Goal: Task Accomplishment & Management: Manage account settings

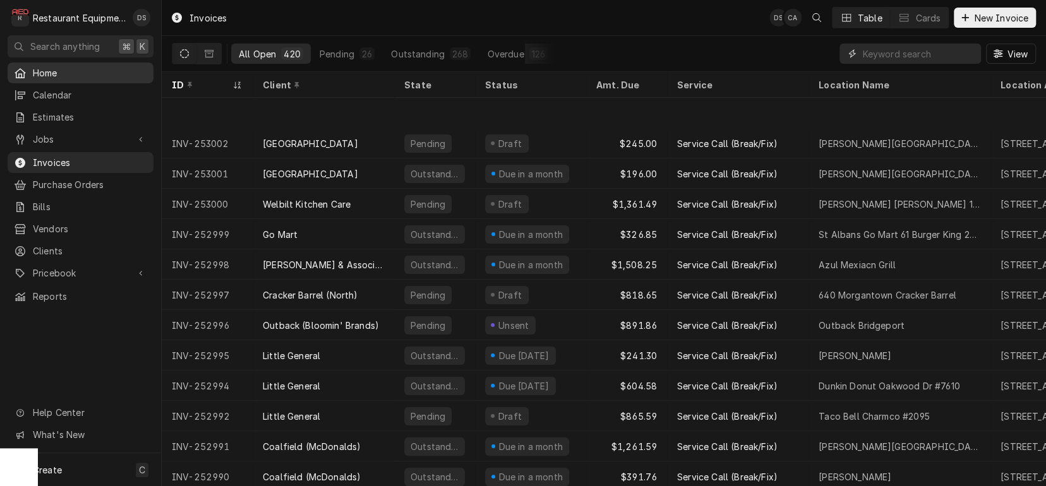
scroll to position [67, 0]
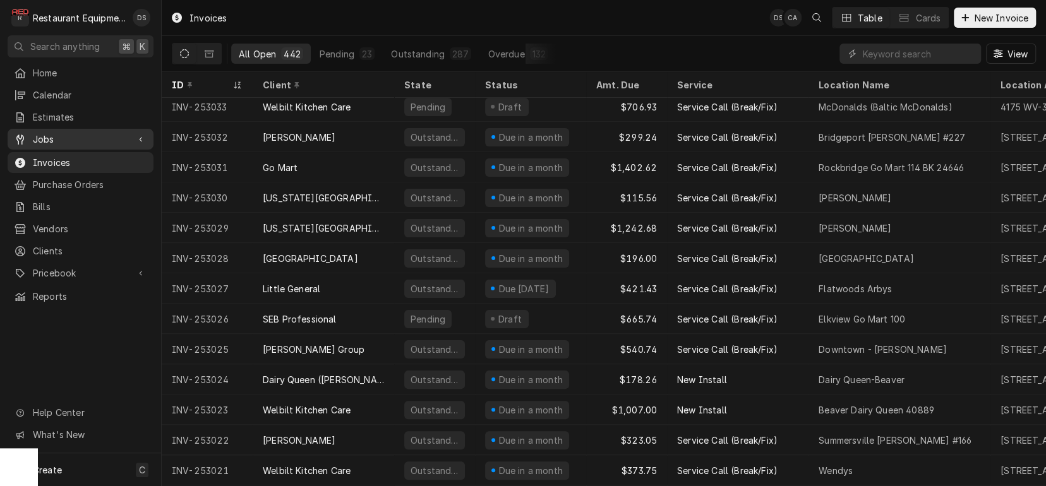
click at [49, 133] on span "Jobs" at bounding box center [80, 139] width 95 height 13
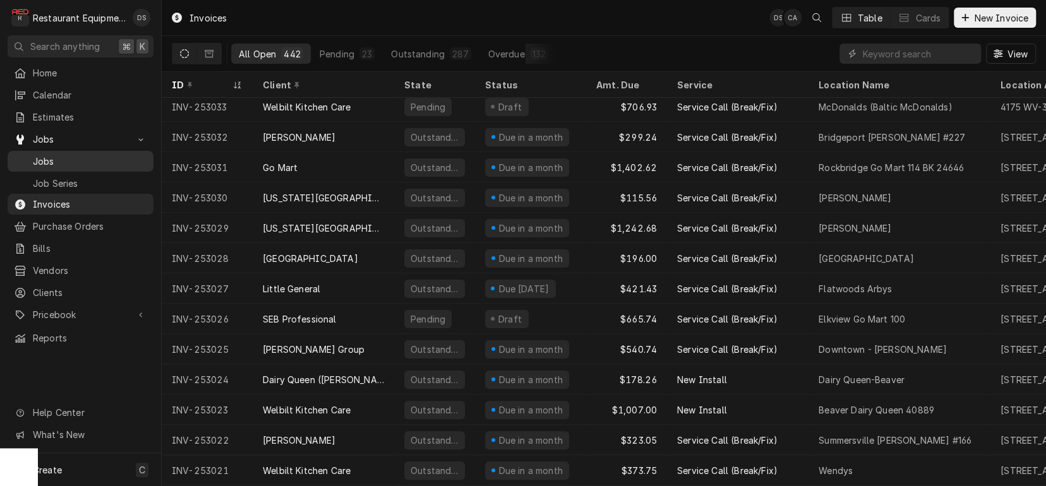
drag, startPoint x: 64, startPoint y: 159, endPoint x: 101, endPoint y: 155, distance: 36.8
click at [65, 159] on span "Jobs" at bounding box center [90, 161] width 114 height 13
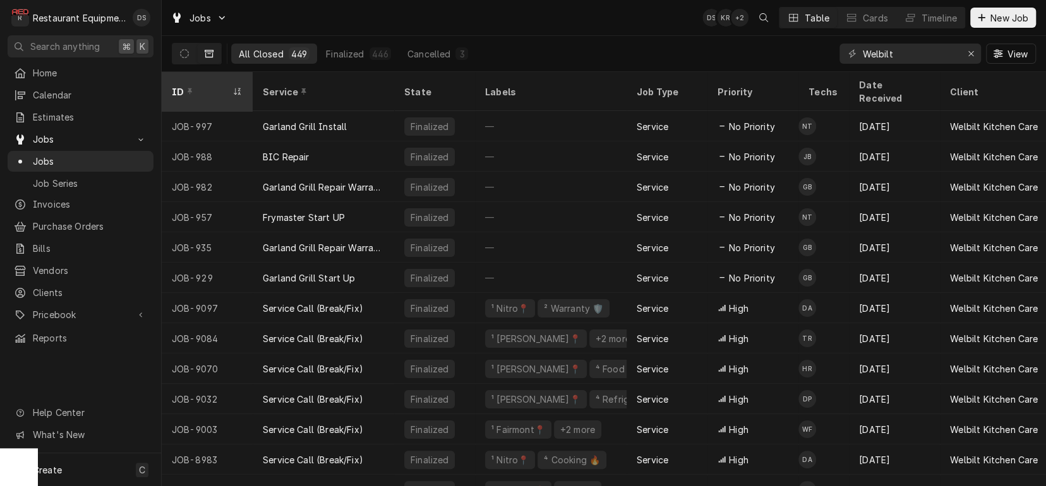
click at [172, 85] on div "ID" at bounding box center [201, 91] width 58 height 13
click at [191, 58] on button "Dynamic Content Wrapper" at bounding box center [184, 54] width 24 height 20
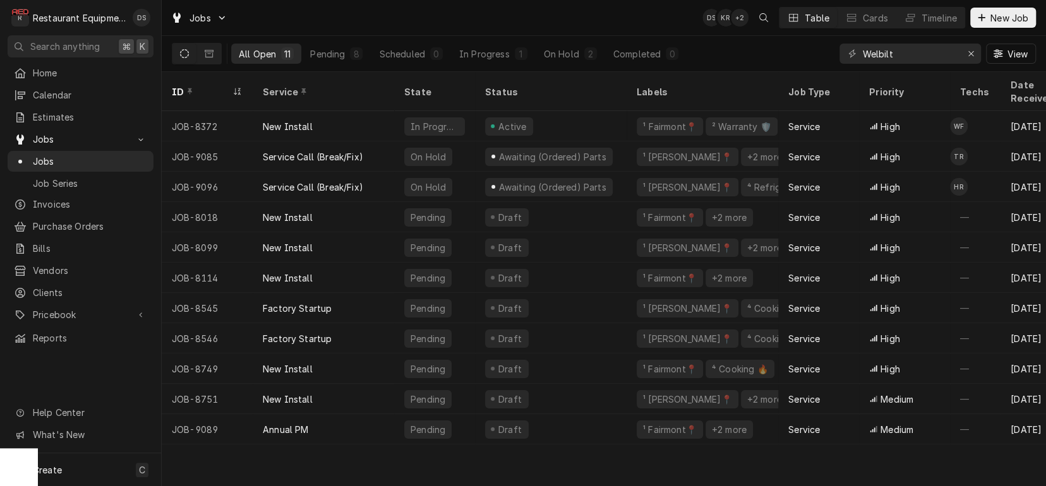
click at [179, 92] on th "ID" at bounding box center [207, 91] width 91 height 39
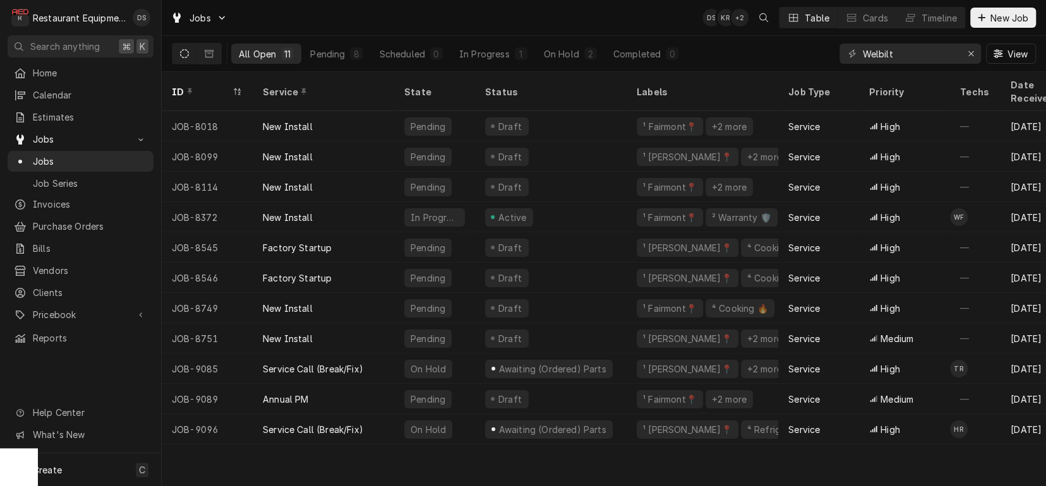
click at [180, 87] on div "ID" at bounding box center [201, 91] width 58 height 13
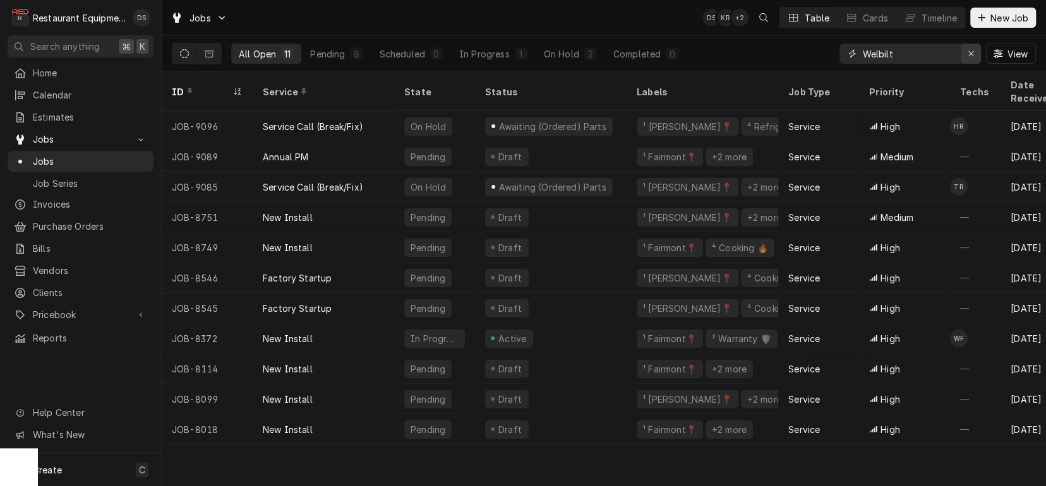
click at [971, 53] on icon "Erase input" at bounding box center [970, 53] width 5 height 5
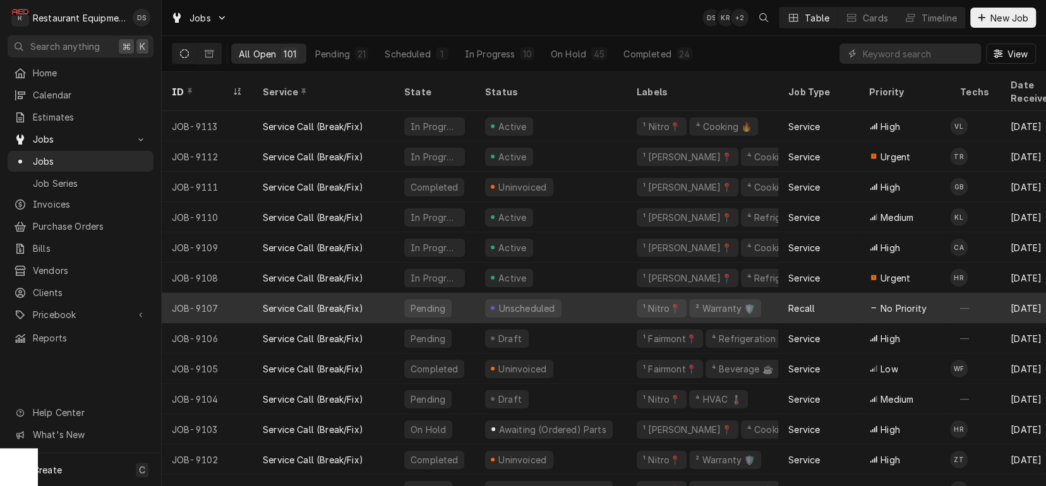
click at [510, 302] on div "Unscheduled" at bounding box center [526, 308] width 59 height 13
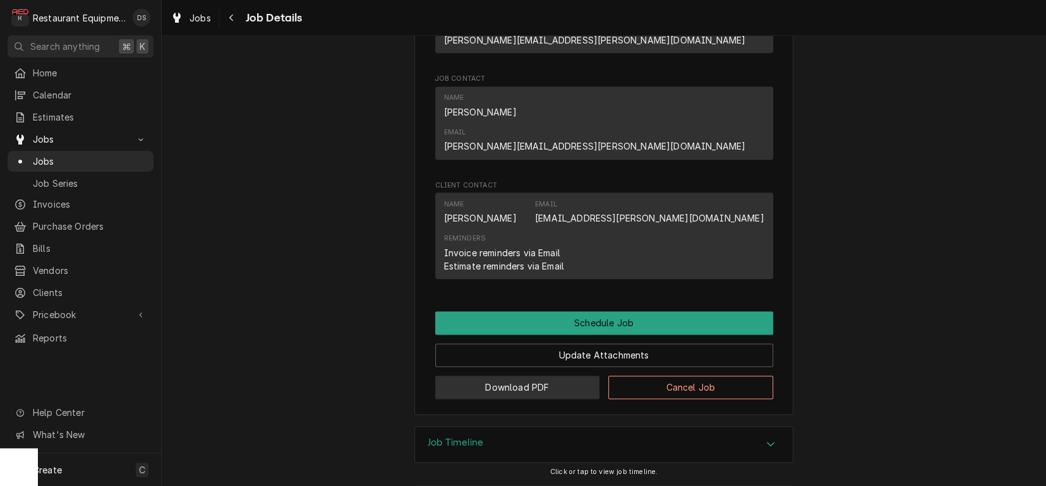
scroll to position [876, 0]
click at [647, 376] on button "Cancel Job" at bounding box center [690, 387] width 165 height 23
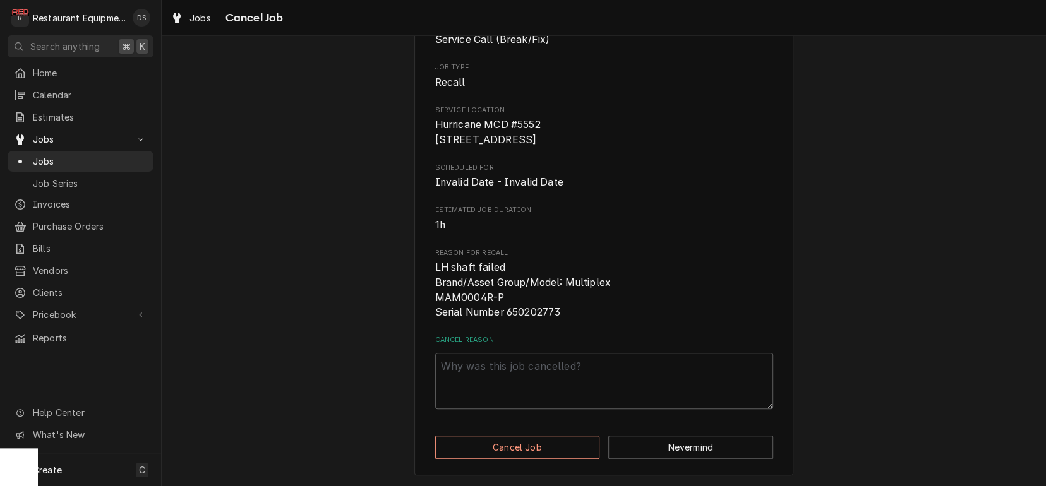
scroll to position [143, 0]
click at [494, 369] on textarea "Cancel Reason" at bounding box center [604, 381] width 338 height 57
type textarea "x"
type textarea "d"
type textarea "x"
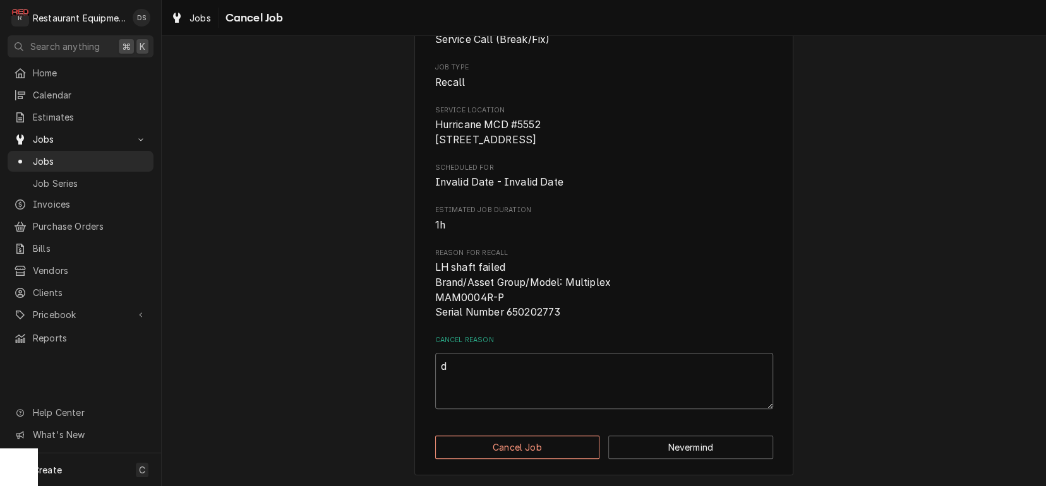
type textarea "du"
type textarea "x"
type textarea "dup"
type textarea "x"
type textarea "dupo"
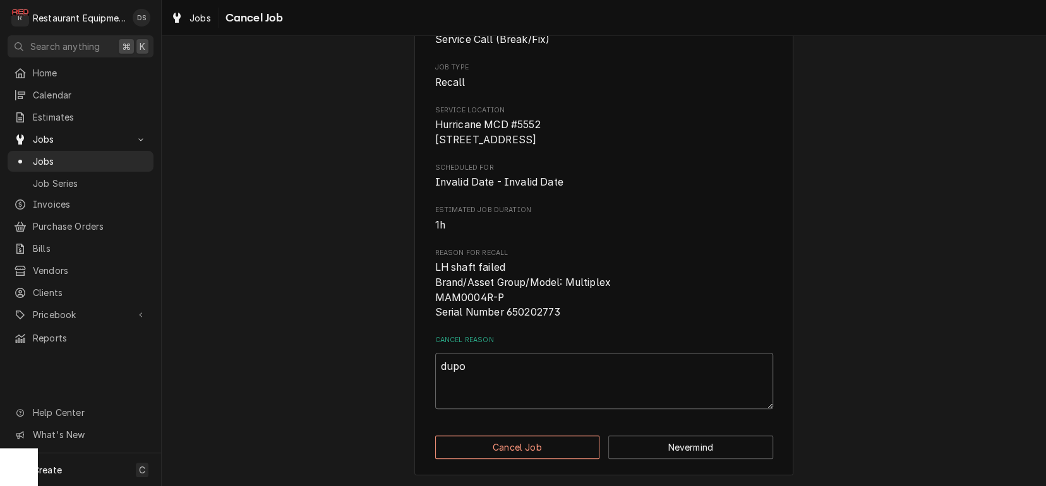
type textarea "x"
type textarea "dup"
type textarea "x"
type textarea "dupl"
type textarea "x"
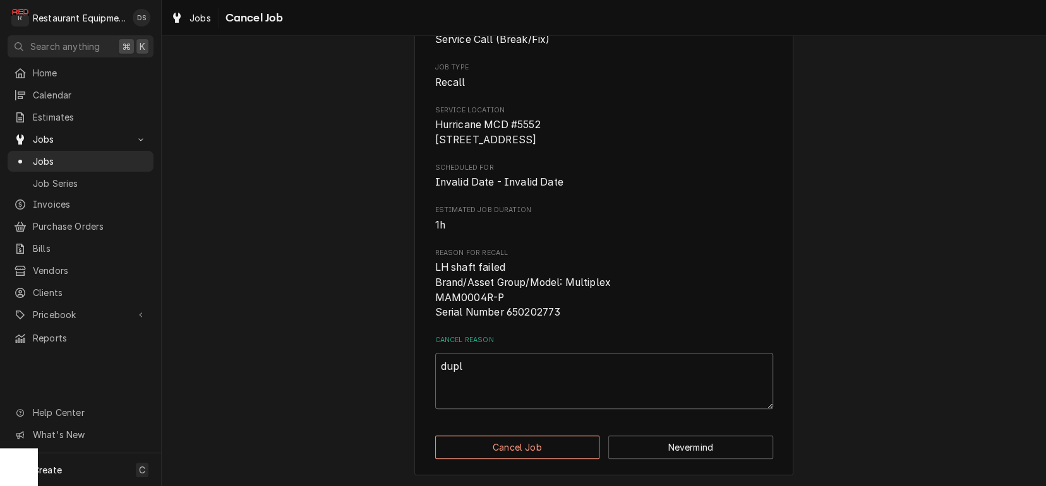
type textarea "dupli"
type textarea "x"
type textarea "duplic"
type textarea "x"
type textarea "dupli"
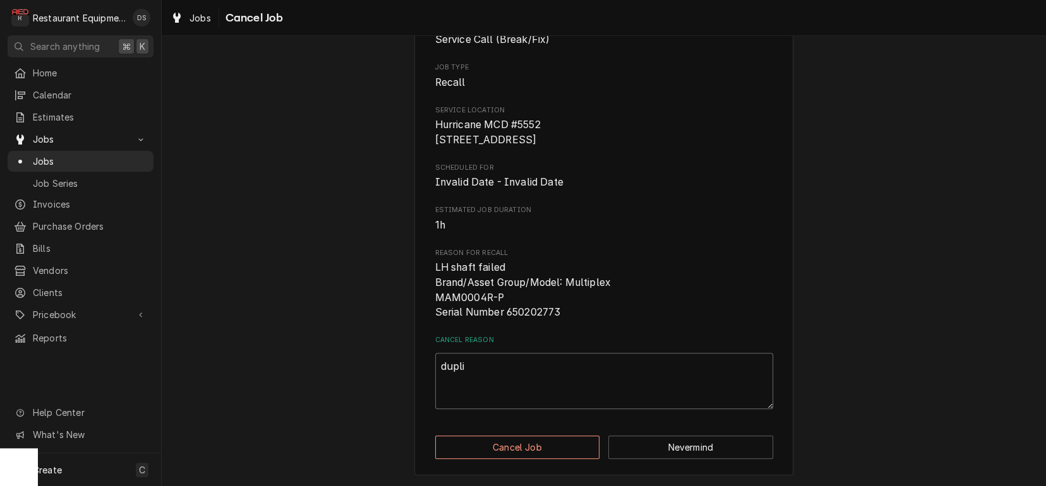
type textarea "x"
type textarea "dupl"
type textarea "x"
type textarea "dup"
type textarea "x"
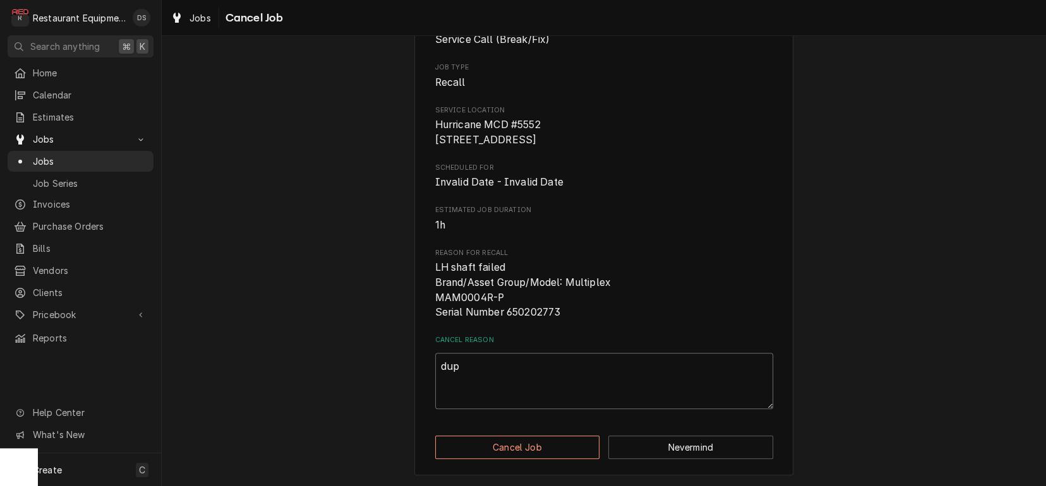
type textarea "du"
type textarea "x"
type textarea "d"
type textarea "x"
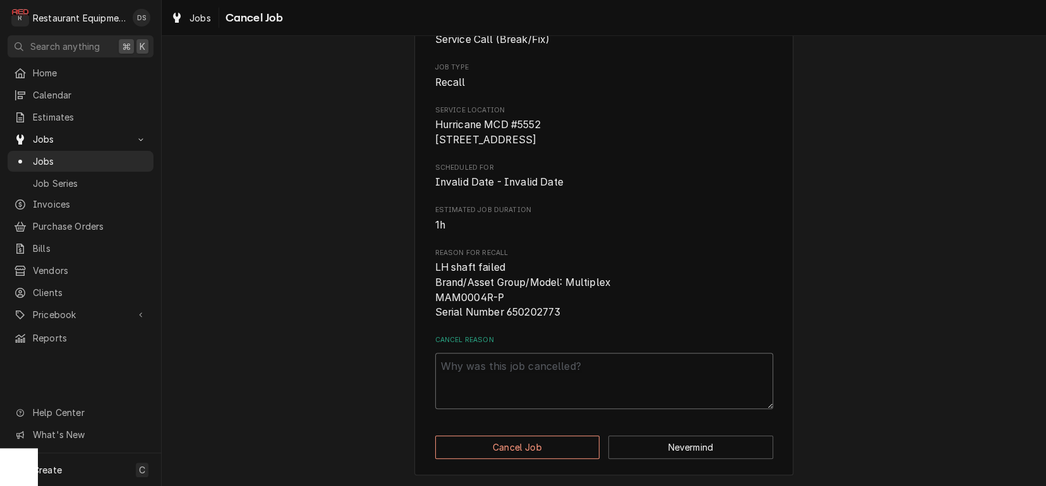
type textarea "C"
type textarea "x"
type textarea "Ca"
type textarea "x"
type textarea "Cal"
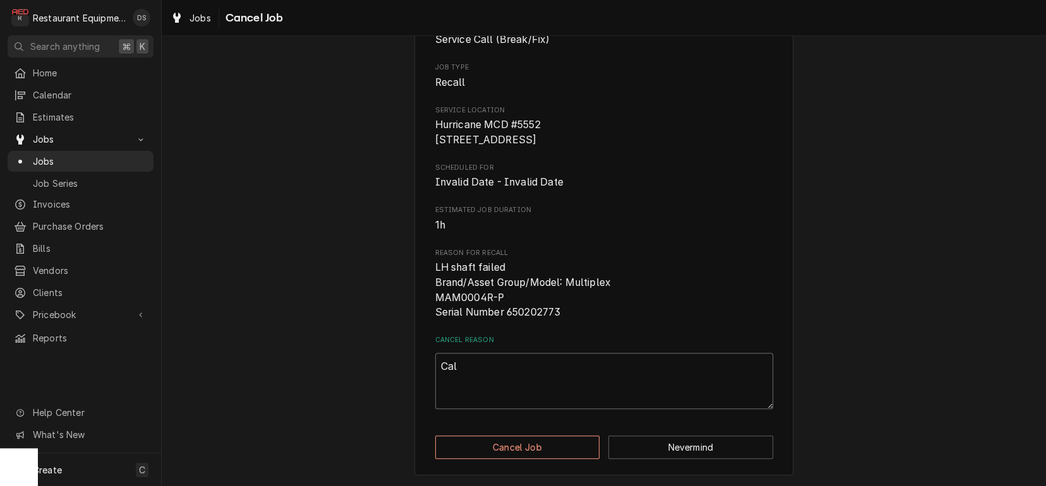
type textarea "x"
type textarea "Call"
type textarea "x"
type textarea "Callb"
type textarea "x"
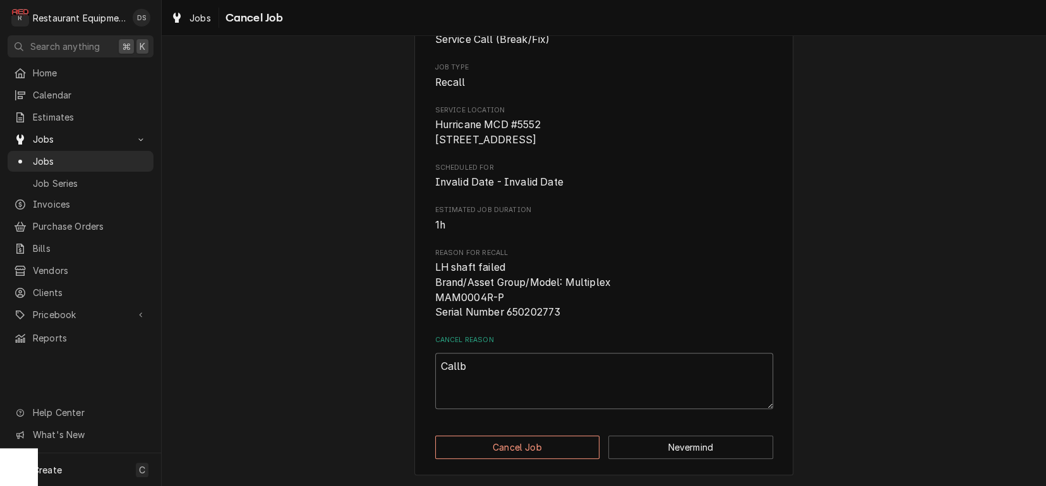
type textarea "Callba"
type textarea "x"
type textarea "Callbac"
type textarea "x"
type textarea "Callback"
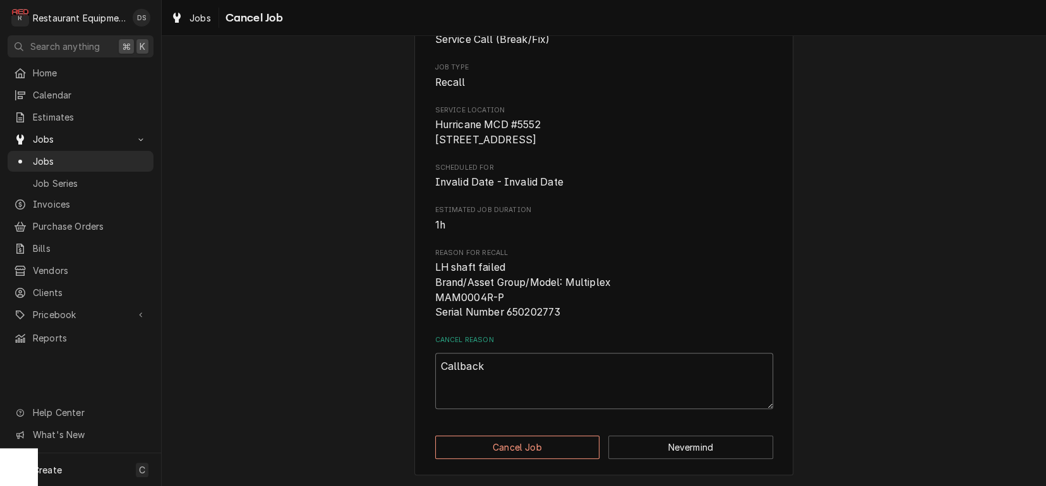
type textarea "x"
type textarea "Callback"
type textarea "x"
type textarea "Callback t"
type textarea "x"
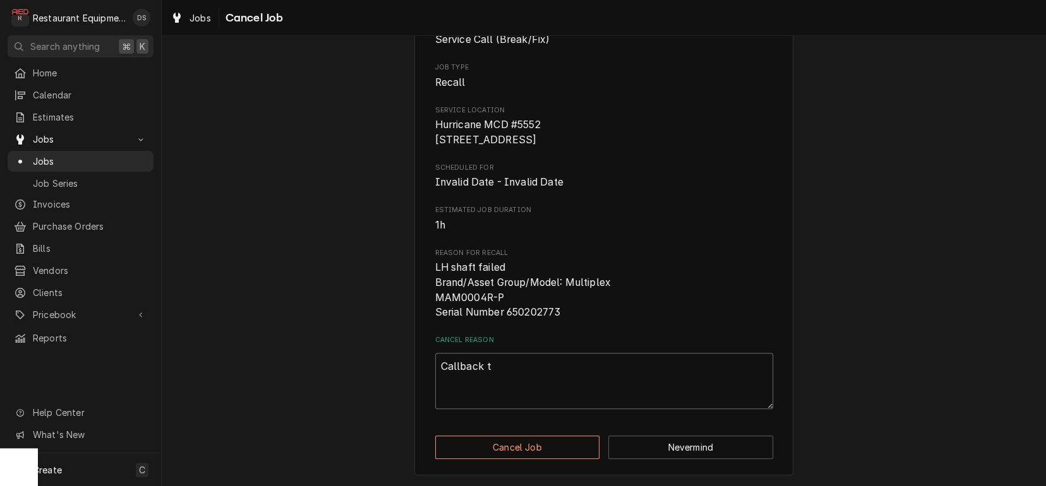
type textarea "Callback th"
type textarea "x"
type textarea "Callback tha"
type textarea "x"
type textarea "Callback that"
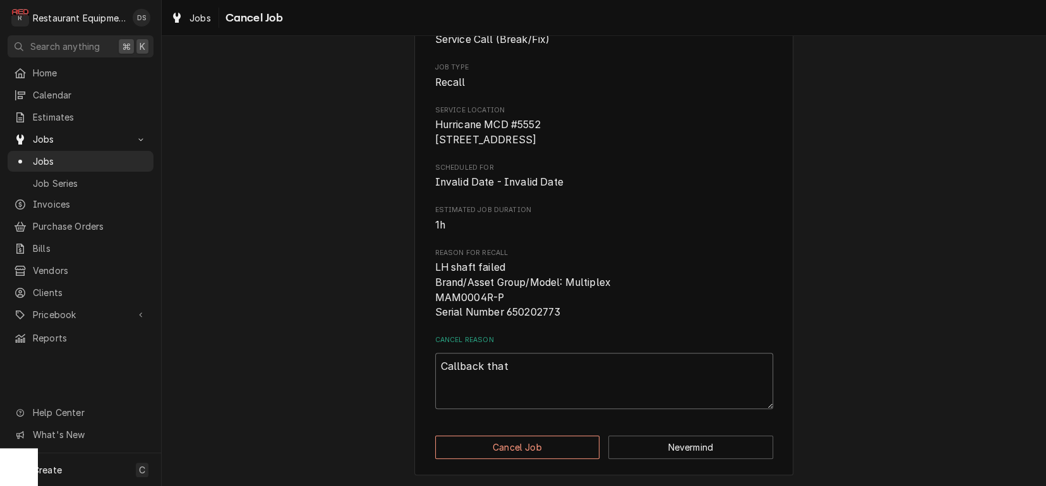
type textarea "x"
type textarea "Callback that"
type textarea "x"
type textarea "Callback that w"
type textarea "x"
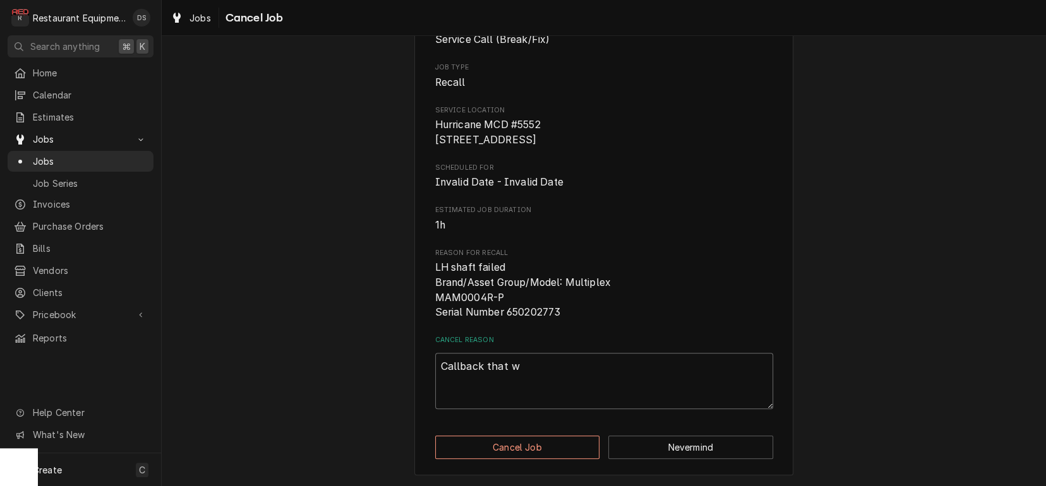
type textarea "Callback that wa"
type textarea "x"
type textarea "Callback that was"
type textarea "x"
type textarea "Callback that was"
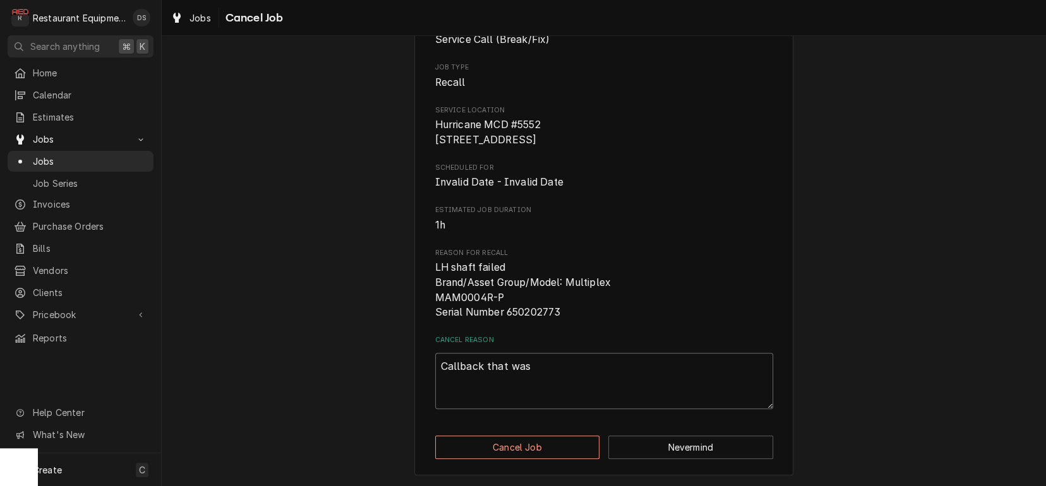
type textarea "x"
type textarea "Callback that was c"
type textarea "x"
type textarea "Callback that was ca"
type textarea "x"
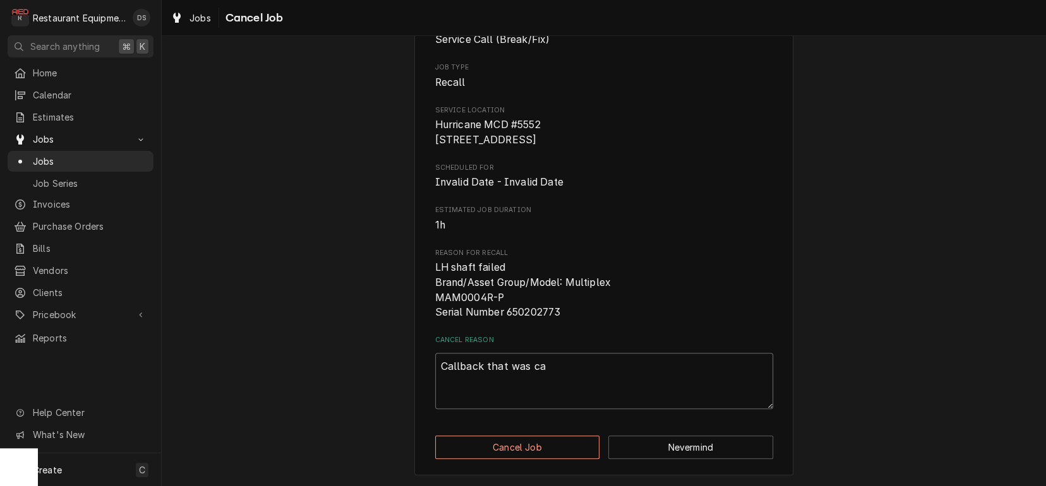
type textarea "Callback that was can"
type textarea "x"
type textarea "Callback that was canc"
type textarea "x"
type textarea "Callback that was cance"
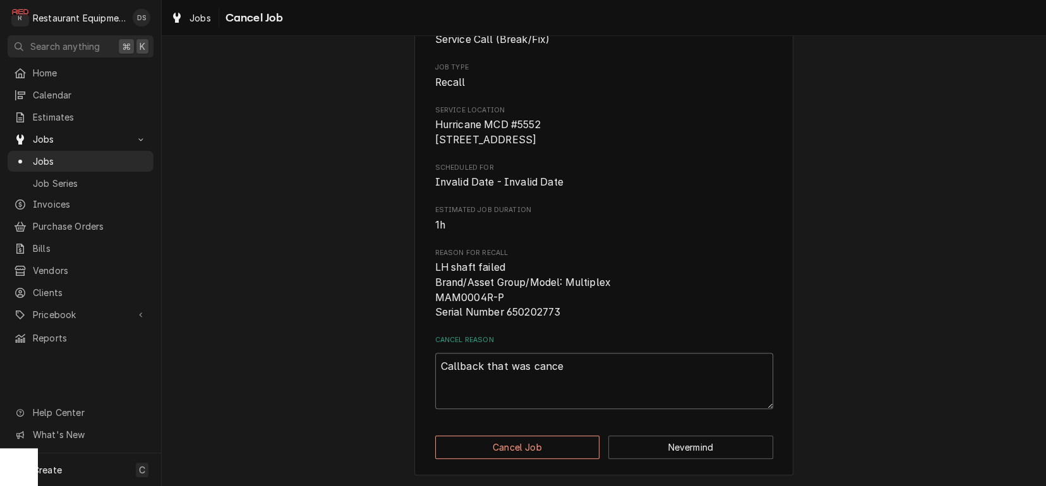
type textarea "x"
type textarea "Callback that was cancel"
type textarea "x"
type textarea "Callback that was cancell"
type textarea "x"
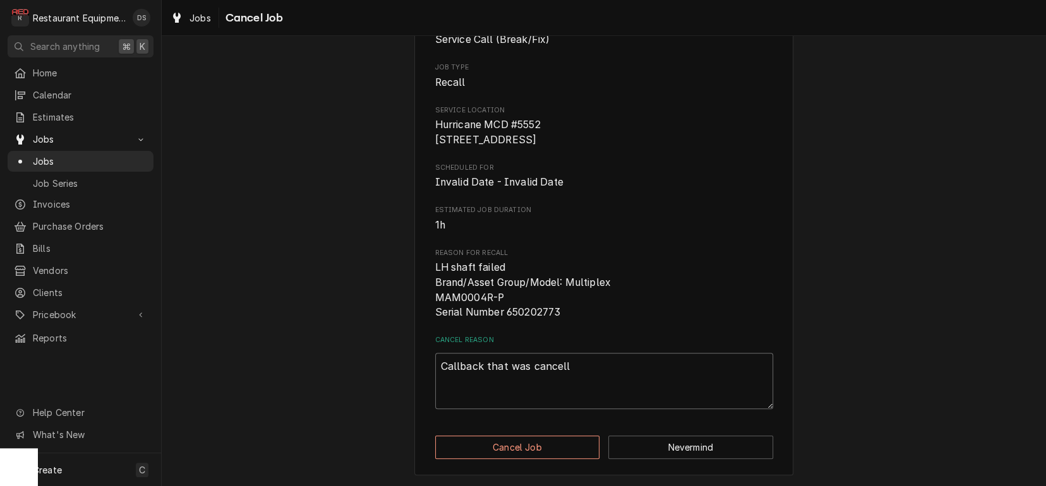
type textarea "Callback that was cancelle"
type textarea "x"
type textarea "Callback that was cancelled"
click at [531, 446] on button "Cancel Job" at bounding box center [517, 447] width 165 height 23
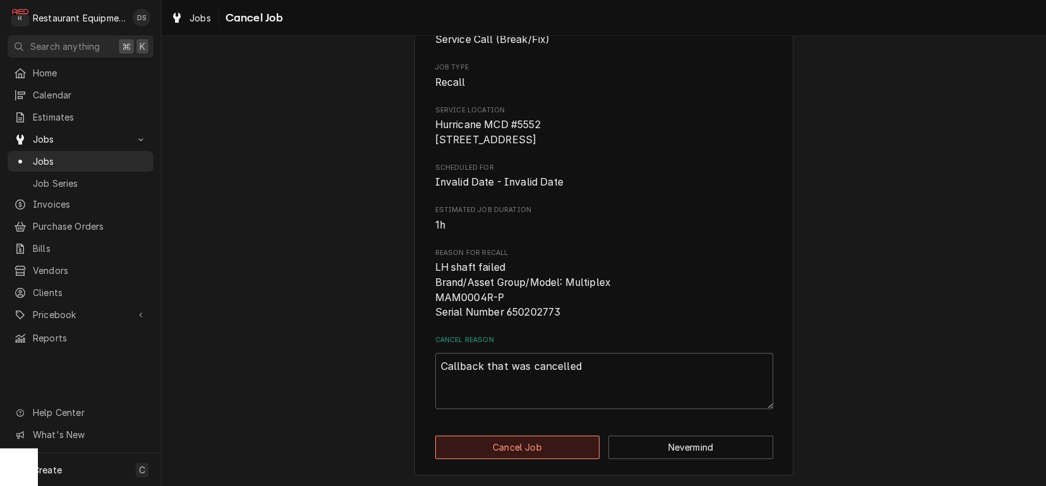
type textarea "x"
